Goal: Task Accomplishment & Management: Use online tool/utility

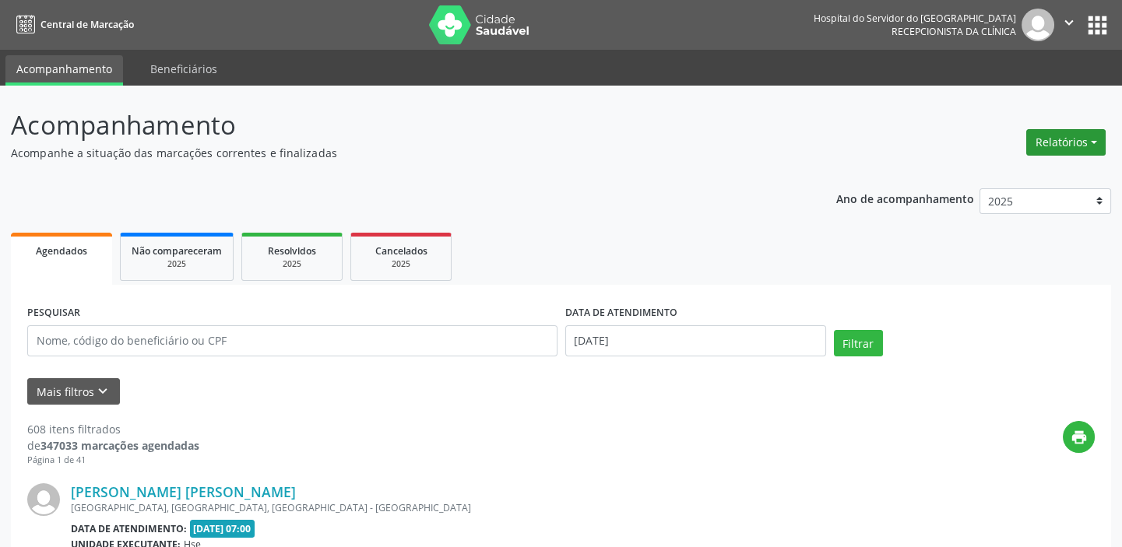
drag, startPoint x: 1077, startPoint y: 121, endPoint x: 1077, endPoint y: 131, distance: 10.1
click at [1077, 126] on div "Relatórios Agendamentos Procedimentos realizados" at bounding box center [1066, 133] width 90 height 55
click at [1074, 138] on button "Relatórios" at bounding box center [1065, 142] width 79 height 26
click at [1045, 171] on link "Agendamentos" at bounding box center [1021, 175] width 167 height 22
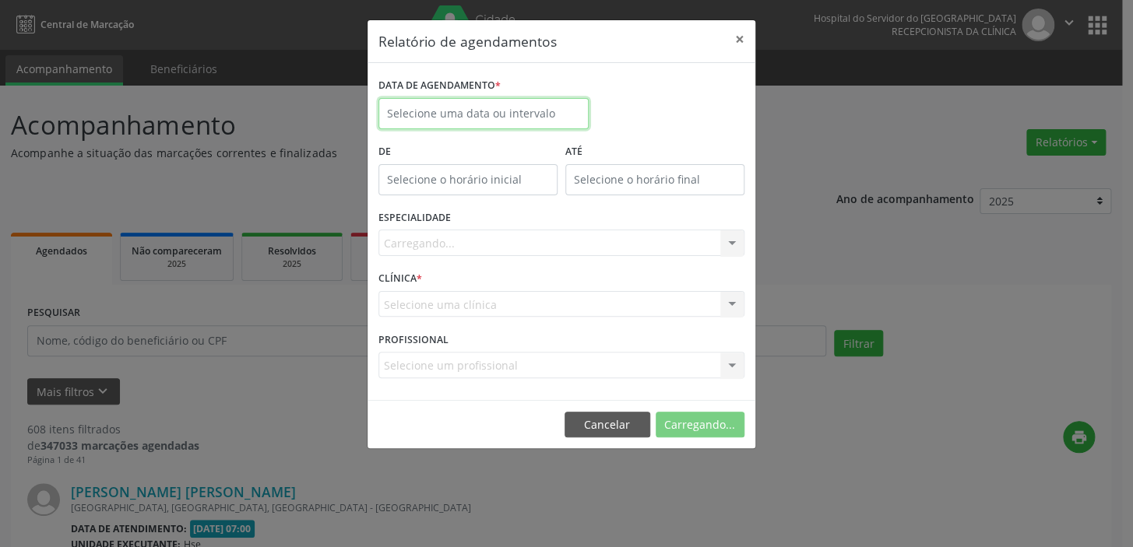
click at [389, 114] on input "text" at bounding box center [483, 113] width 210 height 31
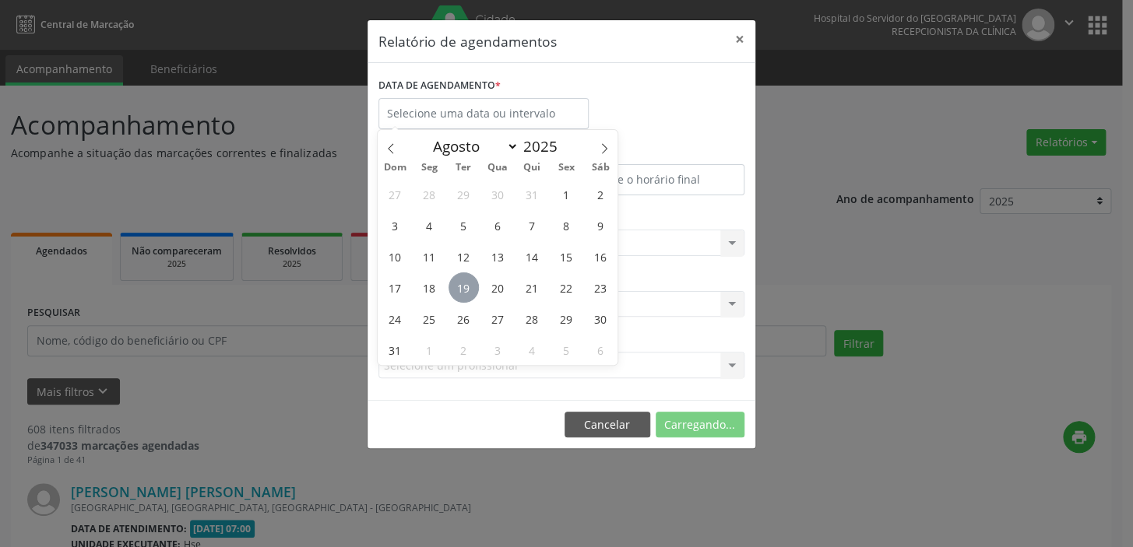
click at [460, 290] on span "19" at bounding box center [463, 288] width 30 height 30
type input "[DATE]"
click at [460, 290] on span "19" at bounding box center [463, 288] width 30 height 30
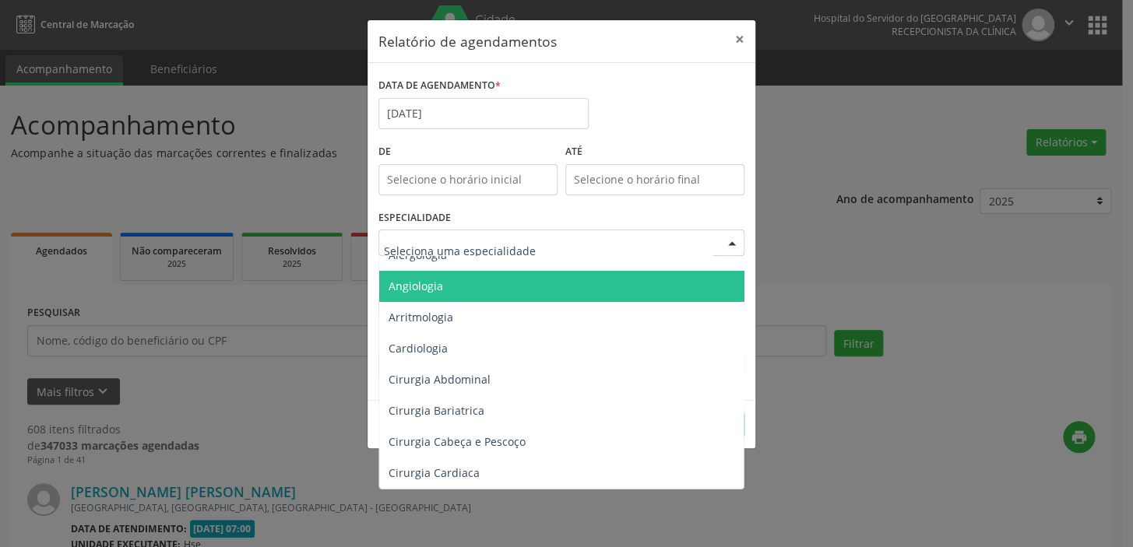
scroll to position [70, 0]
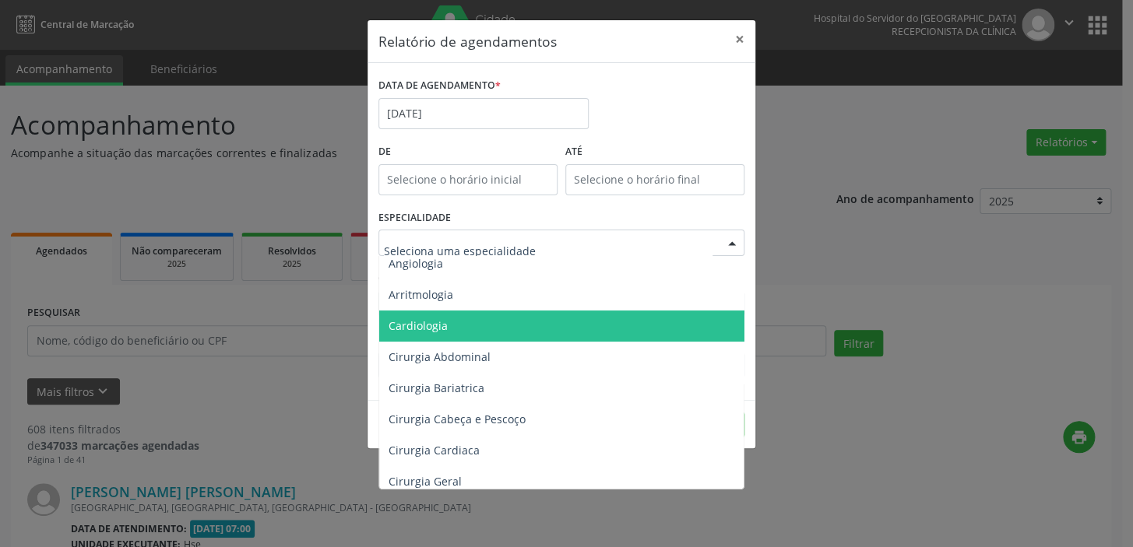
click at [435, 322] on span "Cardiologia" at bounding box center [418, 325] width 59 height 15
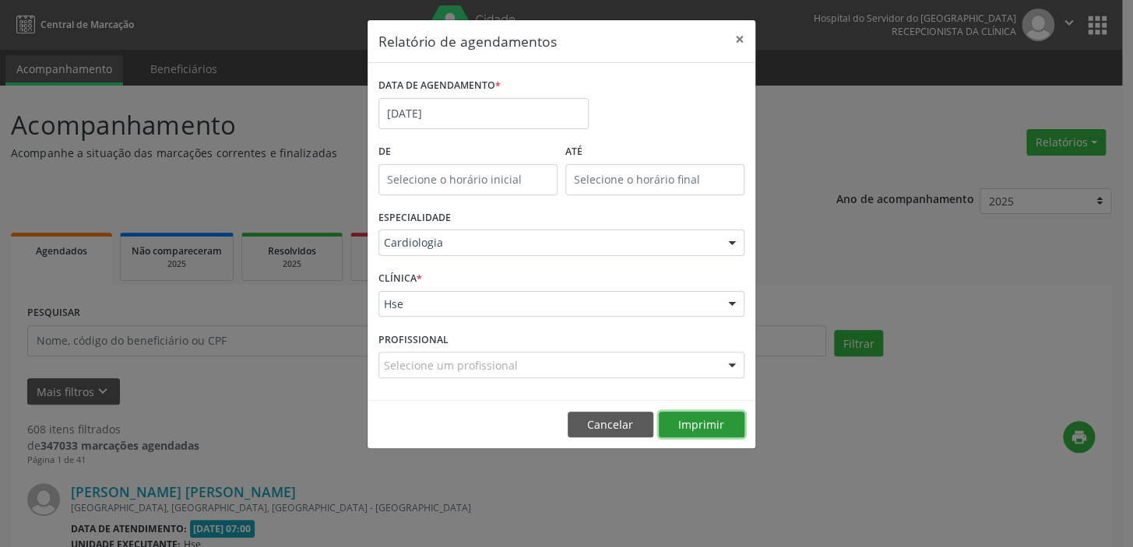
click at [671, 420] on button "Imprimir" at bounding box center [702, 425] width 86 height 26
click at [728, 34] on button "×" at bounding box center [739, 39] width 31 height 38
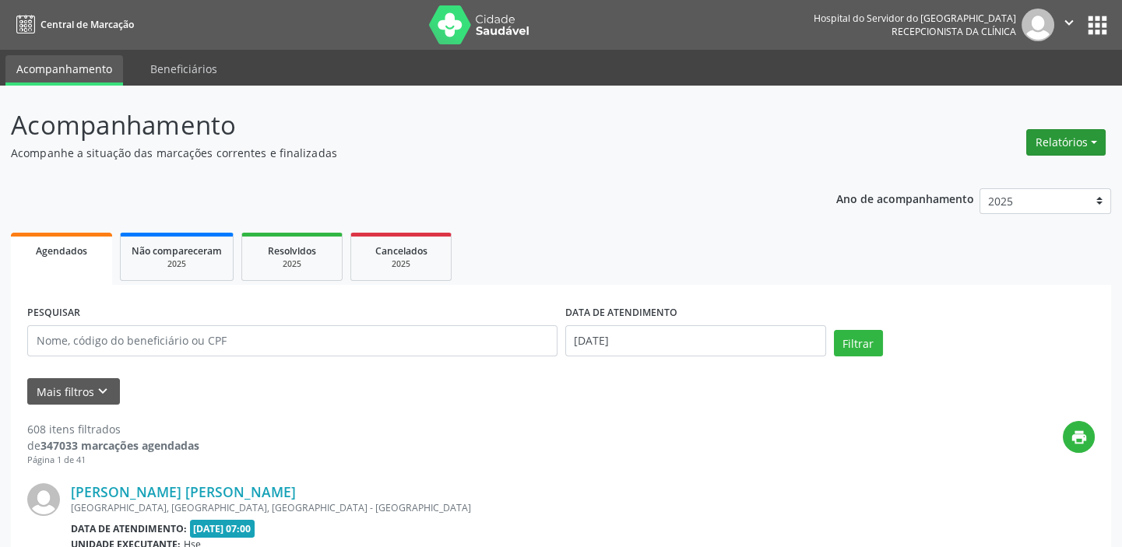
click at [1051, 140] on button "Relatórios" at bounding box center [1065, 142] width 79 height 26
click at [1012, 171] on link "Agendamentos" at bounding box center [1021, 175] width 167 height 22
select select "7"
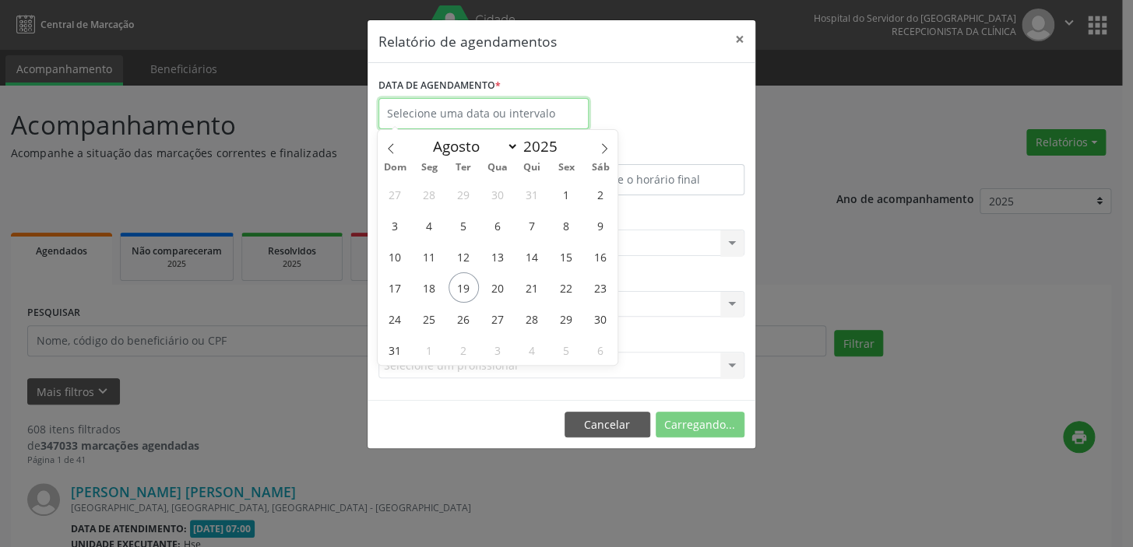
click at [485, 116] on input "text" at bounding box center [483, 113] width 210 height 31
click at [459, 280] on span "19" at bounding box center [463, 288] width 30 height 30
type input "[DATE]"
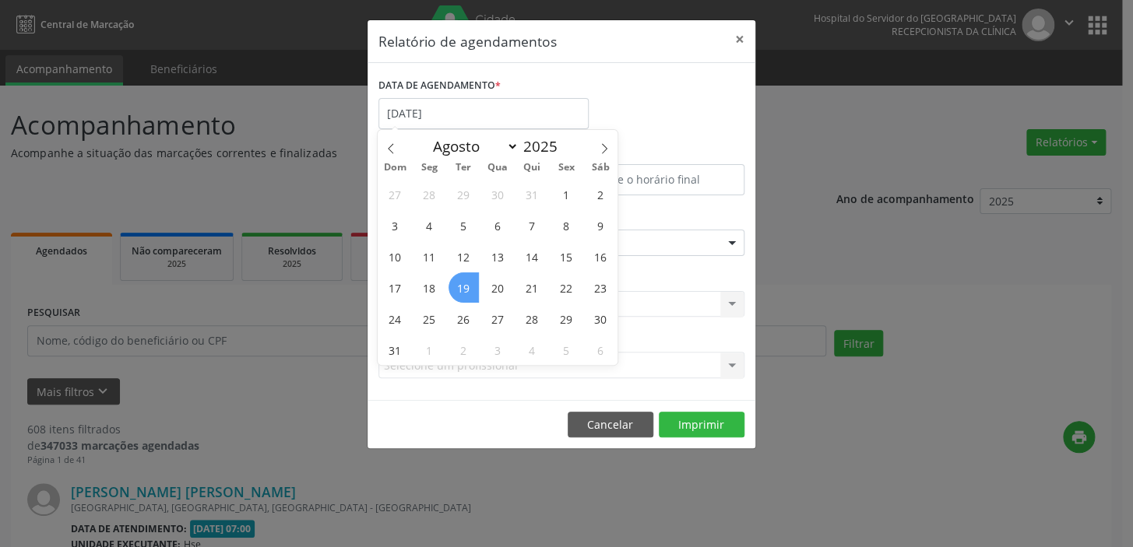
click at [463, 287] on span "19" at bounding box center [463, 288] width 30 height 30
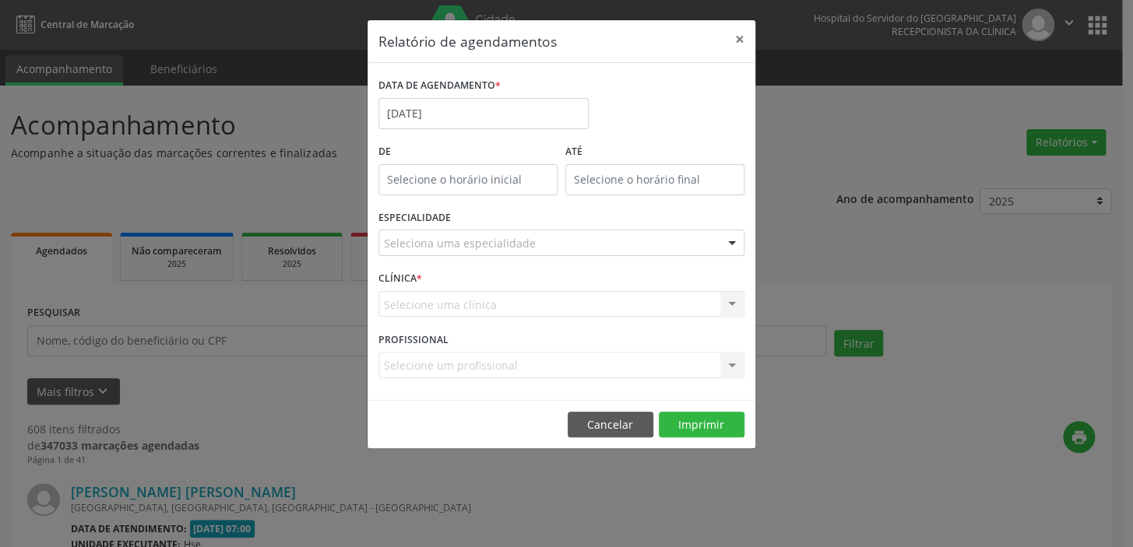
click at [533, 239] on div "Seleciona uma especialidade" at bounding box center [561, 243] width 366 height 26
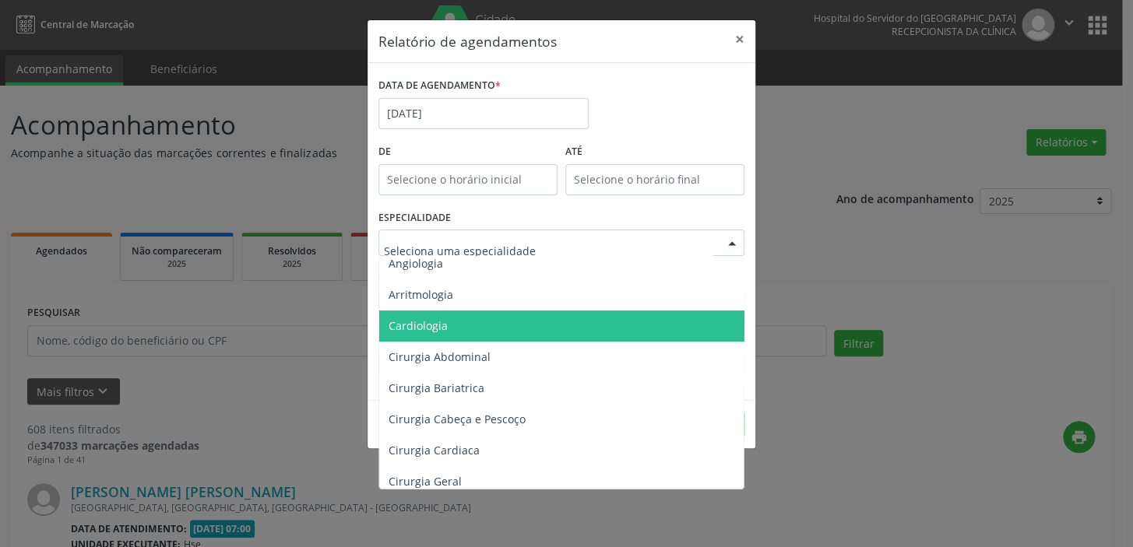
click at [482, 324] on span "Cardiologia" at bounding box center [562, 326] width 367 height 31
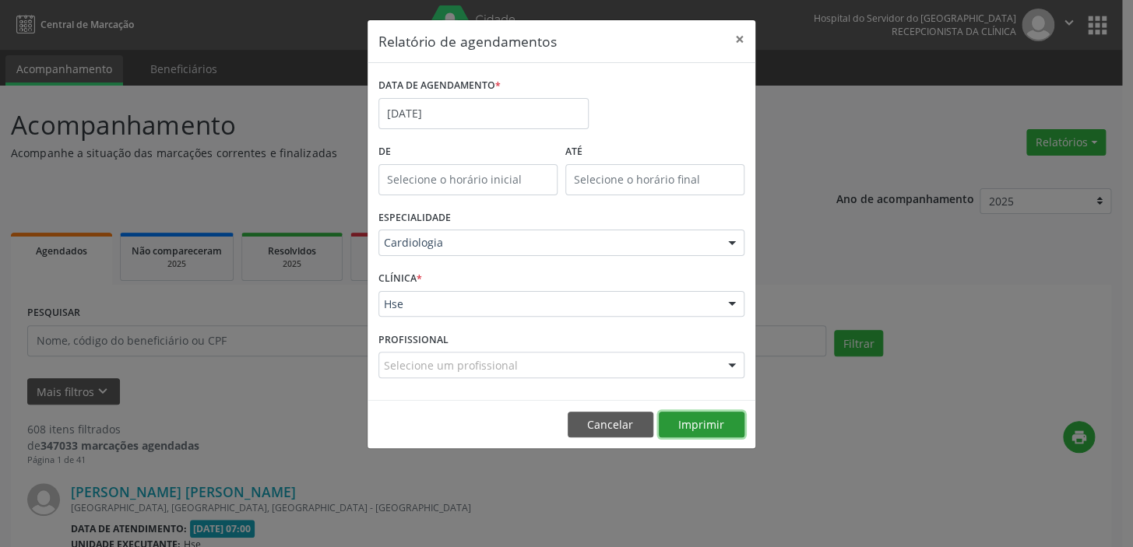
click at [700, 418] on button "Imprimir" at bounding box center [702, 425] width 86 height 26
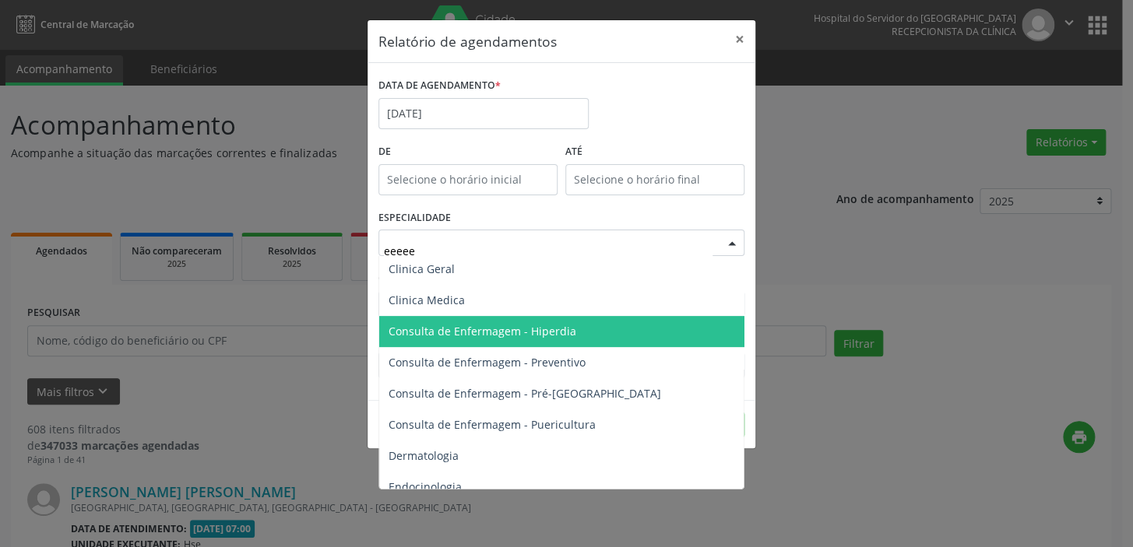
scroll to position [0, 0]
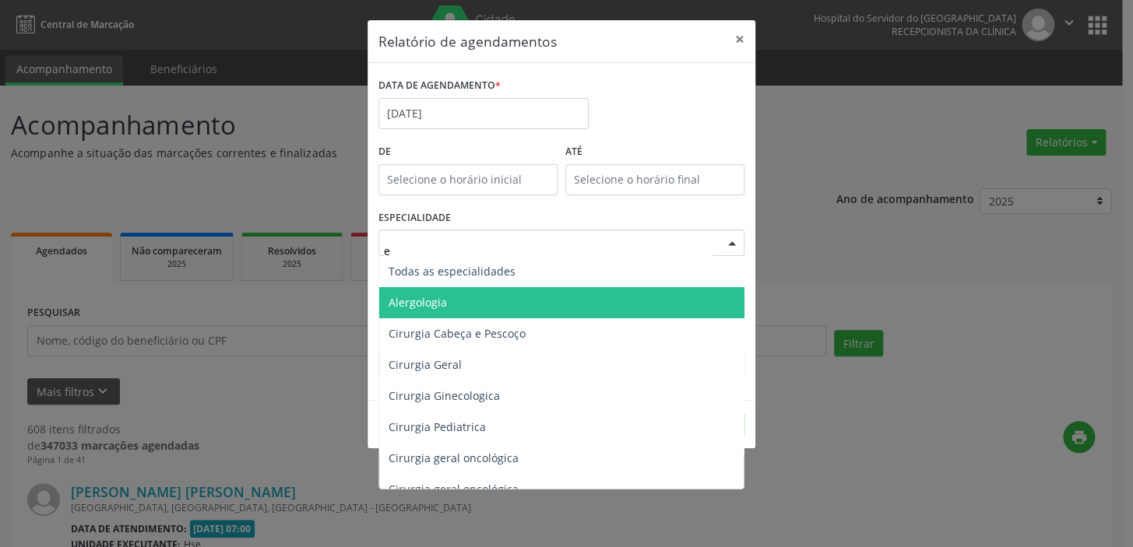
type input "en"
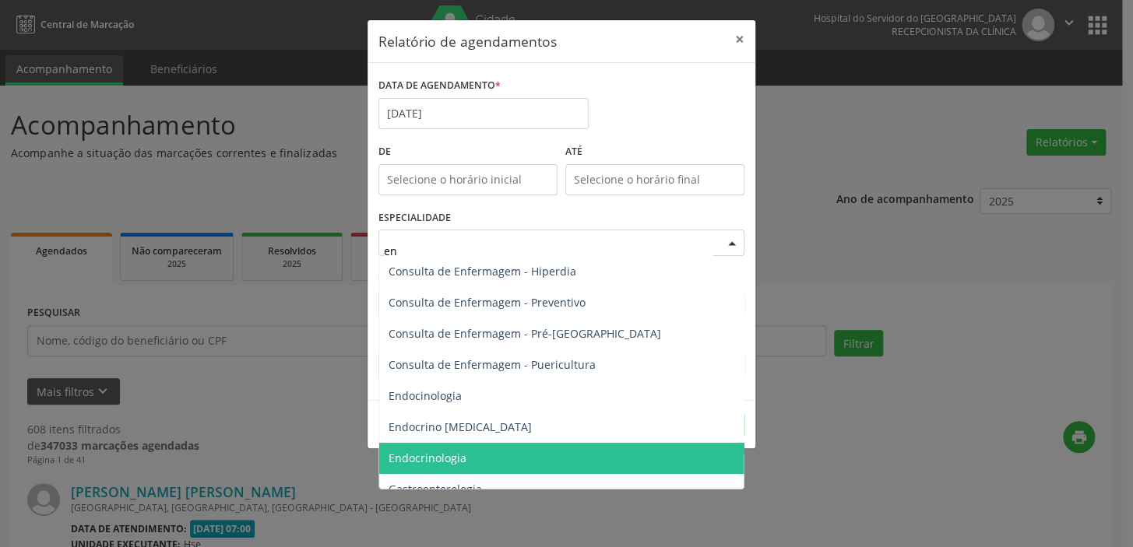
click at [490, 459] on span "Endocrinologia" at bounding box center [562, 458] width 367 height 31
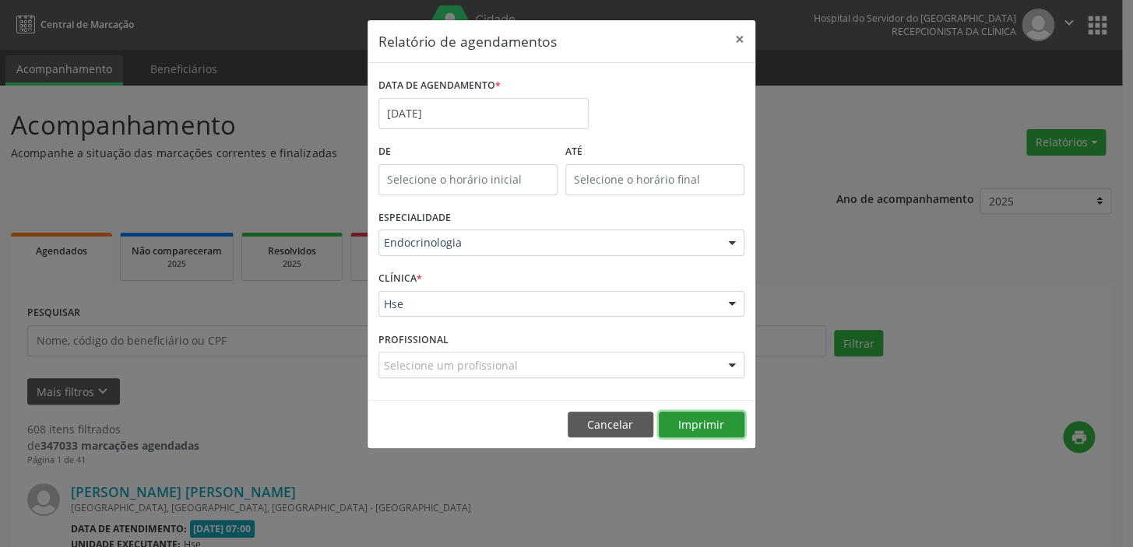
click at [684, 428] on button "Imprimir" at bounding box center [702, 425] width 86 height 26
